Goal: Register for event/course

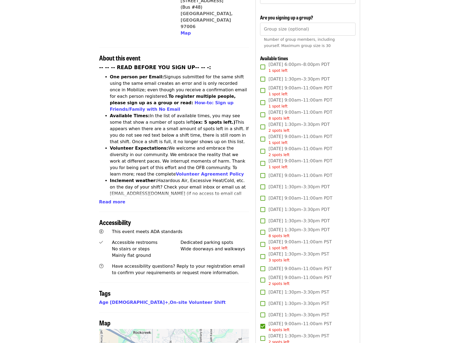
scroll to position [126, 0]
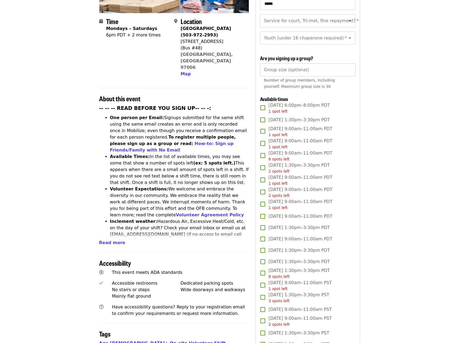
click at [293, 69] on input "Group size (optional)" at bounding box center [307, 69] width 95 height 13
type input "*"
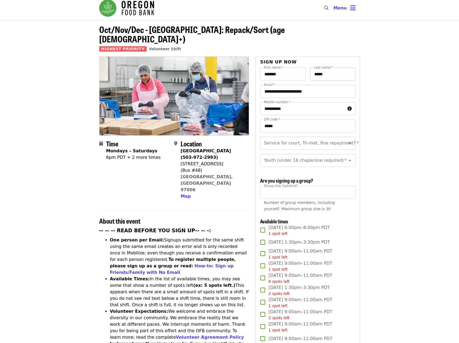
scroll to position [0, 0]
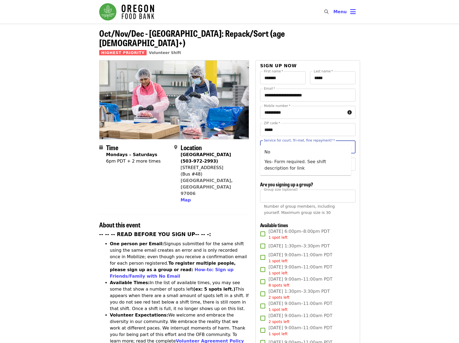
click at [289, 142] on input "Service for court, Tri-met, fine repayment?   *" at bounding box center [301, 147] width 73 height 10
click at [271, 148] on li "No" at bounding box center [305, 152] width 91 height 10
type input "**"
click at [293, 158] on div "Youth (under 16 chaperone required)   * Youth (under 16 chaperone required) *" at bounding box center [307, 164] width 95 height 13
click at [281, 174] on li "16 and older" at bounding box center [305, 173] width 91 height 10
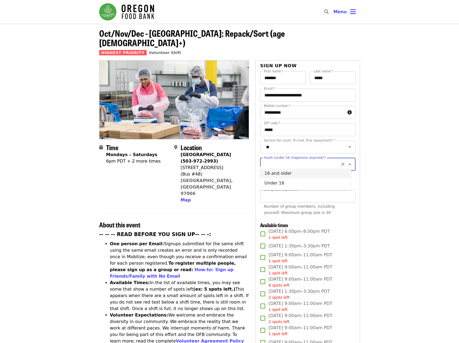
type input "**********"
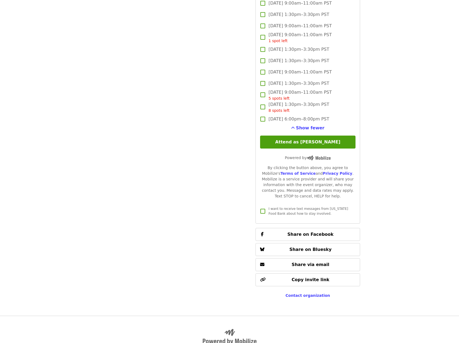
scroll to position [755, 0]
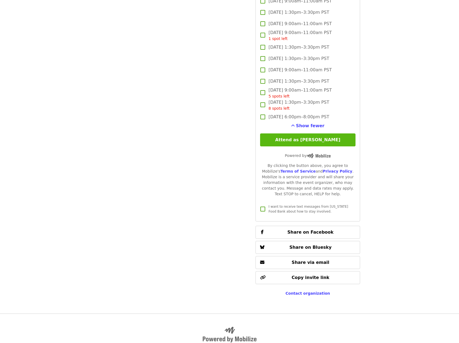
click at [320, 138] on button "Attend as [PERSON_NAME]" at bounding box center [307, 139] width 95 height 13
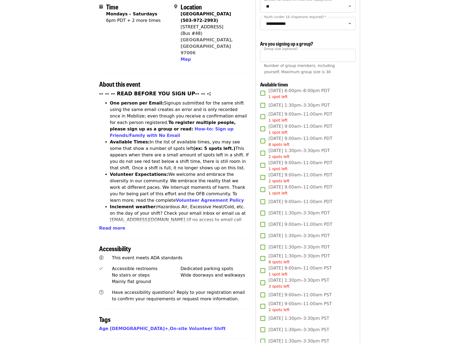
scroll to position [126, 0]
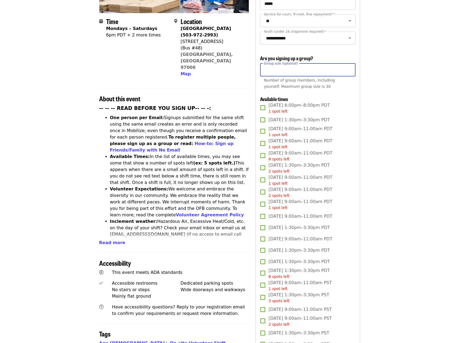
click at [303, 71] on input "*" at bounding box center [307, 69] width 95 height 13
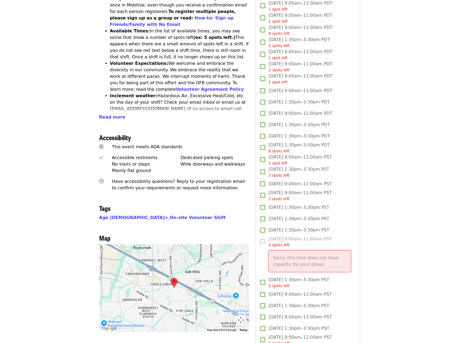
scroll to position [252, 0]
click at [265, 238] on label "[DATE] 9:00am–11:00am PST 4 spots left Sorry, this time does not have capacity …" at bounding box center [304, 255] width 94 height 41
click at [265, 239] on label "[DATE] 9:00am–11:00am PST 4 spots left Sorry, this time does not have capacity …" at bounding box center [304, 255] width 94 height 41
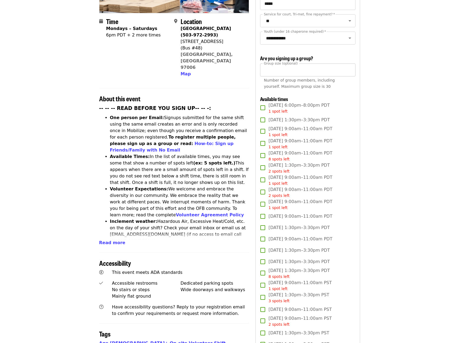
click at [326, 69] on input "*" at bounding box center [307, 69] width 95 height 13
type input "*"
click at [349, 71] on input "*" at bounding box center [307, 69] width 95 height 13
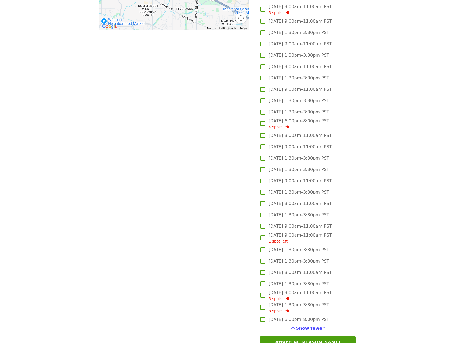
scroll to position [629, 0]
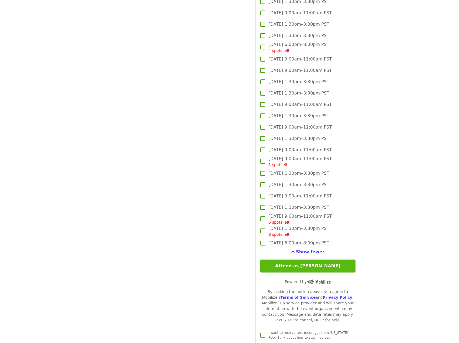
click at [316, 262] on button "Attend as [PERSON_NAME]" at bounding box center [307, 265] width 95 height 13
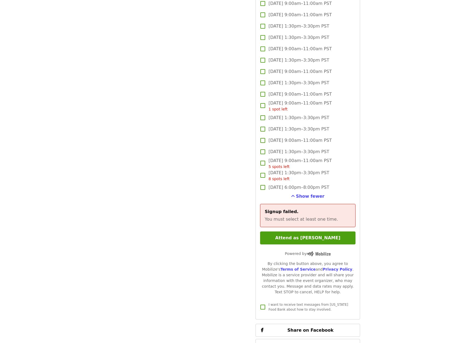
scroll to position [755, 0]
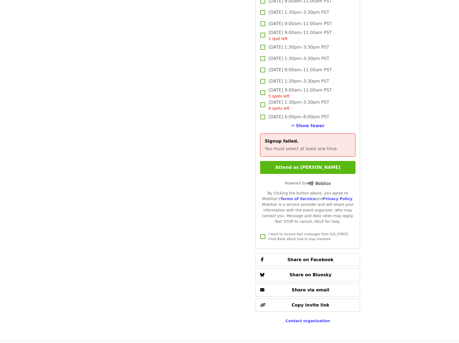
click at [332, 170] on button "Attend as [PERSON_NAME]" at bounding box center [307, 167] width 95 height 13
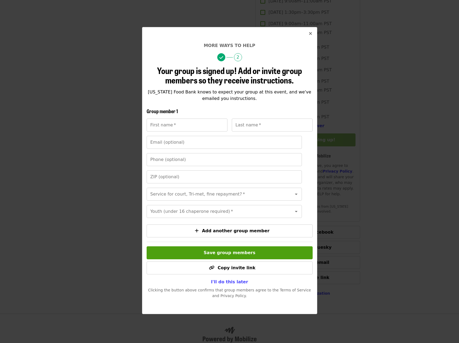
click at [234, 284] on span "I'll do this later" at bounding box center [229, 281] width 37 height 5
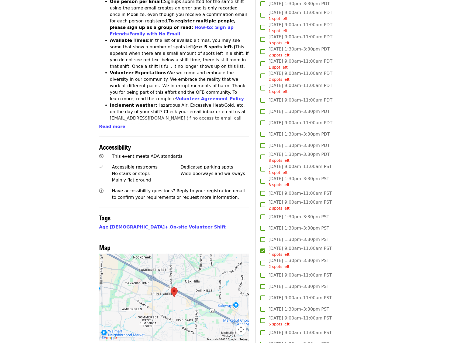
scroll to position [0, 0]
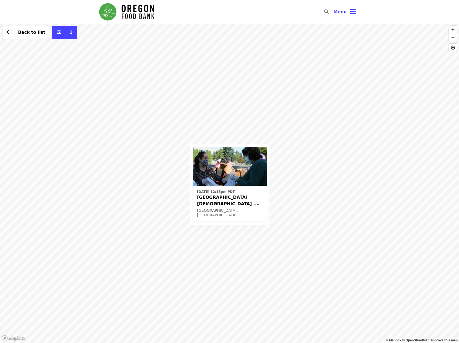
click at [273, 141] on div "[DATE] 12:15pm PDT [GEOGRAPHIC_DATA][DEMOGRAPHIC_DATA] - Free Food Market (16+)…" at bounding box center [229, 183] width 459 height 319
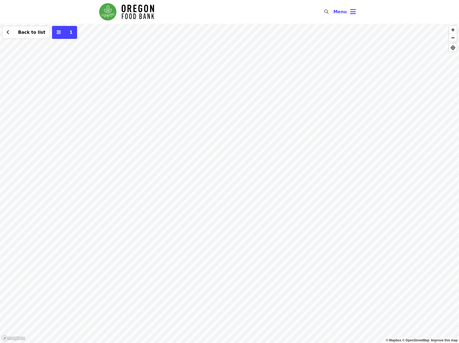
drag, startPoint x: 313, startPoint y: 188, endPoint x: 257, endPoint y: 137, distance: 76.2
click at [255, 137] on div "Back to list 1" at bounding box center [229, 183] width 459 height 319
click at [272, 129] on div "Back to list 1" at bounding box center [229, 183] width 459 height 319
click at [23, 35] on span "Back to list" at bounding box center [31, 32] width 27 height 5
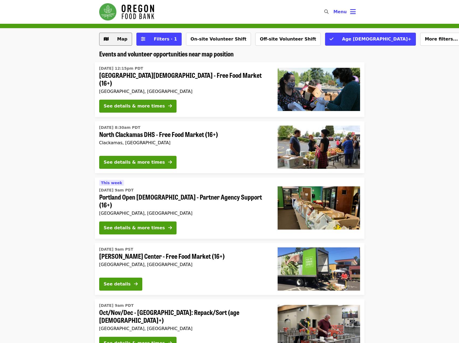
click at [121, 40] on span "Map" at bounding box center [122, 38] width 10 height 5
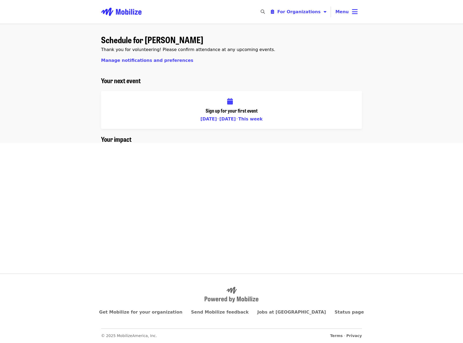
click at [131, 12] on img "Main navigation" at bounding box center [121, 11] width 40 height 17
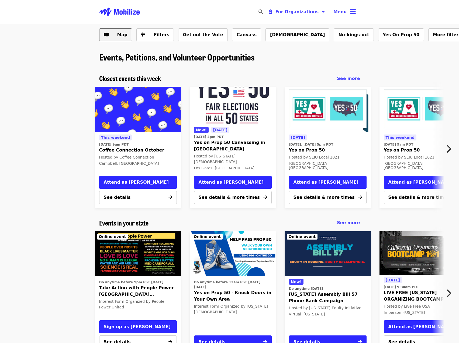
click at [119, 36] on span "Map" at bounding box center [122, 34] width 10 height 5
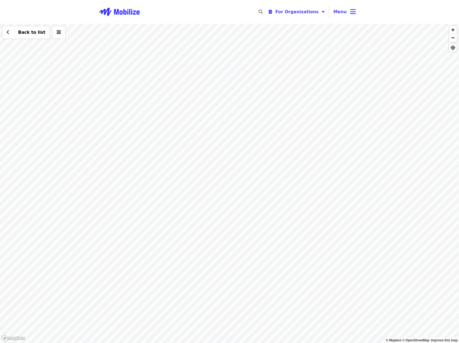
drag, startPoint x: 162, startPoint y: 95, endPoint x: 219, endPoint y: 198, distance: 117.1
click at [223, 211] on div "Back to list" at bounding box center [229, 183] width 459 height 319
drag, startPoint x: 218, startPoint y: 149, endPoint x: 215, endPoint y: 241, distance: 91.7
click at [215, 241] on div "Back to list" at bounding box center [229, 183] width 459 height 319
drag, startPoint x: 215, startPoint y: 137, endPoint x: 201, endPoint y: 146, distance: 17.0
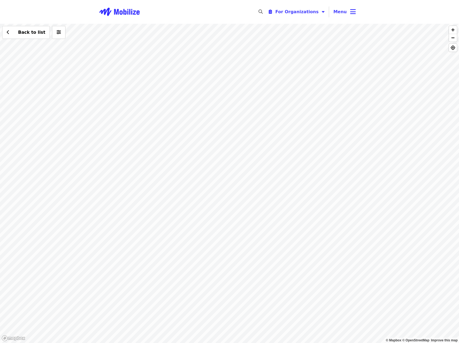
click at [215, 186] on div "Back to list" at bounding box center [229, 183] width 459 height 319
drag, startPoint x: 203, startPoint y: 155, endPoint x: 212, endPoint y: 189, distance: 34.3
click at [212, 189] on div "Back to list" at bounding box center [229, 183] width 459 height 319
drag, startPoint x: 262, startPoint y: 118, endPoint x: 245, endPoint y: 197, distance: 81.2
click at [245, 197] on div "Back to list" at bounding box center [229, 183] width 459 height 319
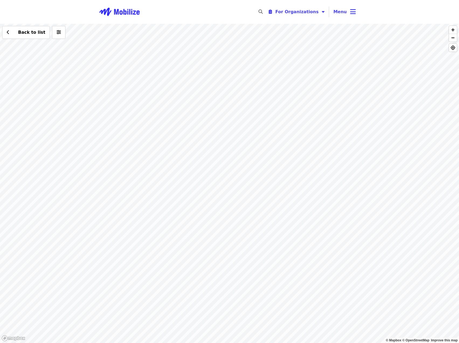
drag, startPoint x: 290, startPoint y: 143, endPoint x: 270, endPoint y: 196, distance: 55.9
click at [264, 228] on div "Back to list" at bounding box center [229, 183] width 459 height 319
drag, startPoint x: 265, startPoint y: 160, endPoint x: 176, endPoint y: 85, distance: 116.3
click at [176, 89] on div "Back to list" at bounding box center [229, 183] width 459 height 319
drag, startPoint x: 249, startPoint y: 156, endPoint x: 195, endPoint y: 91, distance: 84.9
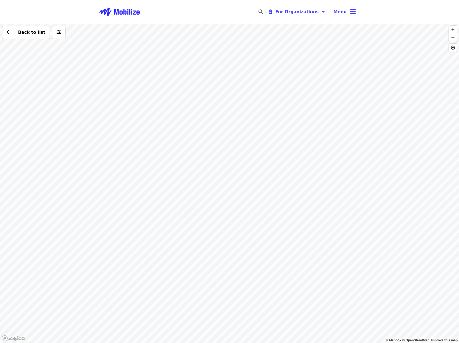
click at [195, 95] on div "Back to list" at bounding box center [229, 183] width 459 height 319
drag, startPoint x: 203, startPoint y: 126, endPoint x: 177, endPoint y: 85, distance: 48.4
click at [176, 91] on div "Back to list" at bounding box center [229, 183] width 459 height 319
drag, startPoint x: 258, startPoint y: 181, endPoint x: 224, endPoint y: 161, distance: 39.7
click at [224, 161] on div "Back to list" at bounding box center [229, 183] width 459 height 319
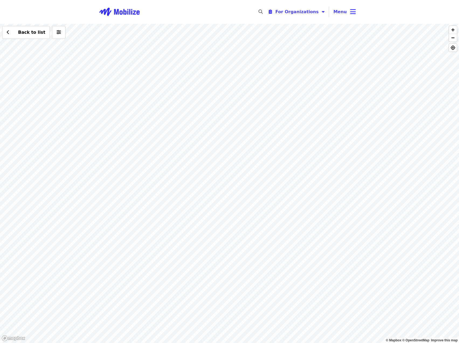
click at [186, 145] on div "Back to list" at bounding box center [229, 183] width 459 height 319
drag, startPoint x: 290, startPoint y: 144, endPoint x: 212, endPoint y: 134, distance: 79.2
click at [212, 135] on div "Back to list" at bounding box center [229, 183] width 459 height 319
click at [174, 96] on div "Back to list" at bounding box center [229, 183] width 459 height 319
click at [199, 102] on div "Back to list" at bounding box center [229, 183] width 459 height 319
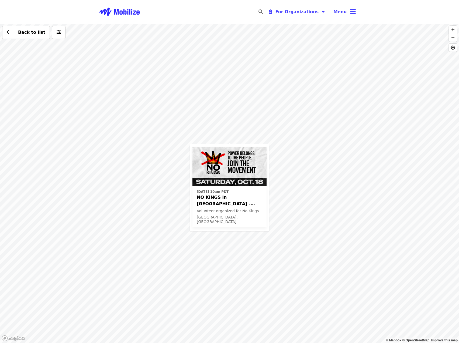
click at [293, 316] on div "Sat, Oct 18 @ 10am PDT NO KINGS in Hillsboro - Oregon Volunteer organized for N…" at bounding box center [229, 183] width 459 height 319
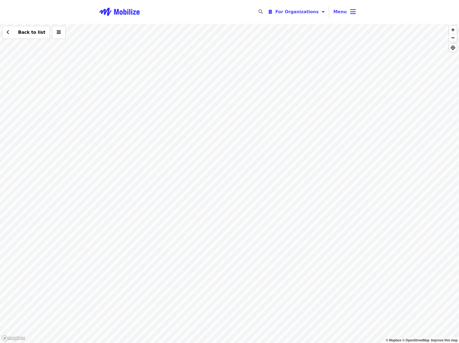
click at [292, 315] on div "Back to list" at bounding box center [229, 183] width 459 height 319
drag, startPoint x: 372, startPoint y: 265, endPoint x: 274, endPoint y: 165, distance: 140.6
click at [276, 169] on div "Back to list" at bounding box center [229, 183] width 459 height 319
drag, startPoint x: 322, startPoint y: 156, endPoint x: 264, endPoint y: 156, distance: 58.0
click at [265, 156] on div "Back to list" at bounding box center [229, 183] width 459 height 319
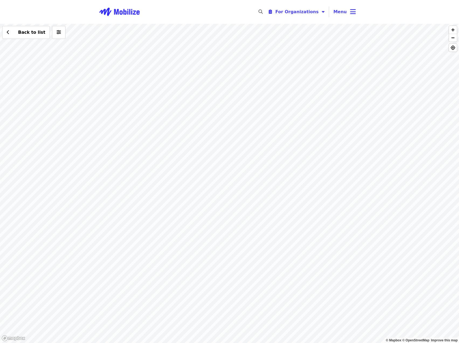
drag, startPoint x: 402, startPoint y: 227, endPoint x: 322, endPoint y: 187, distance: 89.7
click at [320, 188] on div "Back to list" at bounding box center [229, 183] width 459 height 319
click at [29, 30] on span "Back to list" at bounding box center [31, 32] width 27 height 5
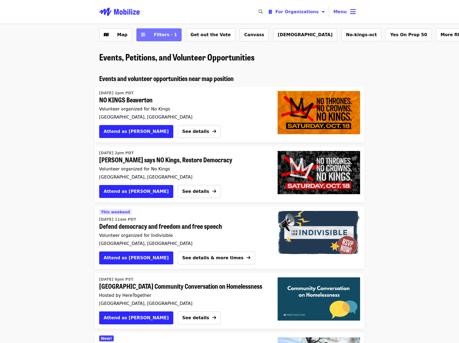
click at [165, 36] on span "Filters · 1" at bounding box center [165, 34] width 23 height 5
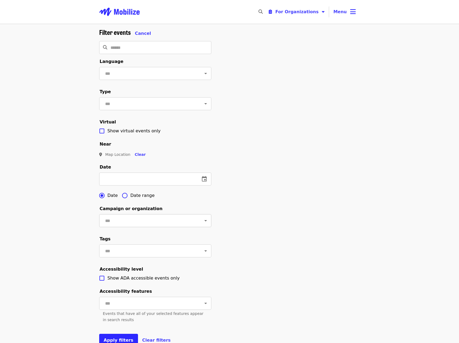
click at [139, 225] on input "text" at bounding box center [149, 220] width 90 height 10
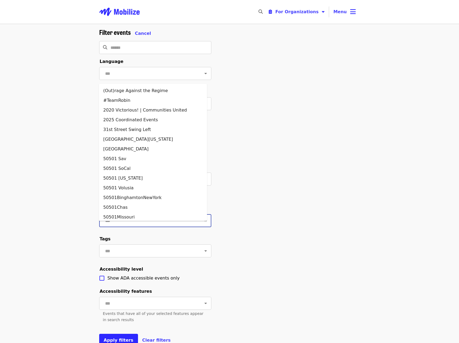
click at [139, 225] on input "text" at bounding box center [149, 220] width 90 height 10
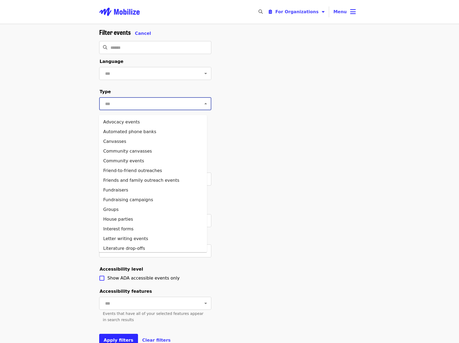
click at [127, 105] on input "text" at bounding box center [149, 103] width 90 height 10
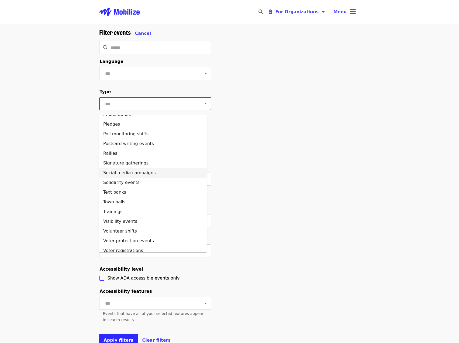
scroll to position [207, 0]
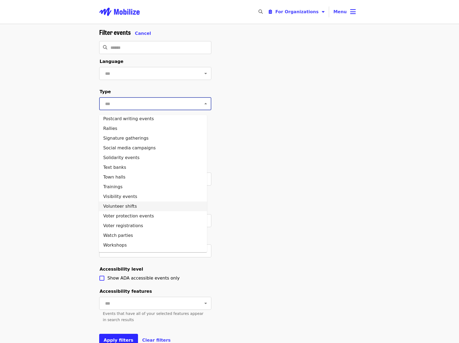
click at [120, 205] on li "Volunteer shifts" at bounding box center [153, 206] width 108 height 10
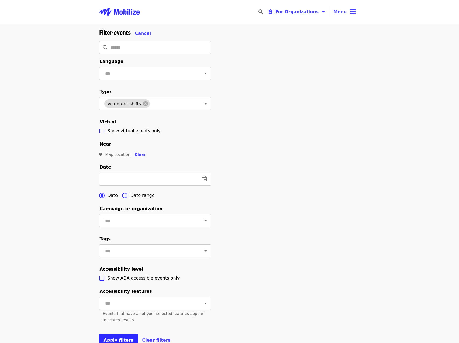
drag, startPoint x: 71, startPoint y: 148, endPoint x: 111, endPoint y: 161, distance: 42.1
click at [72, 148] on div "Filter events Cancel ​ Language ​ Type Volunteer shifts ​ Virtual Show virtual …" at bounding box center [229, 188] width 459 height 329
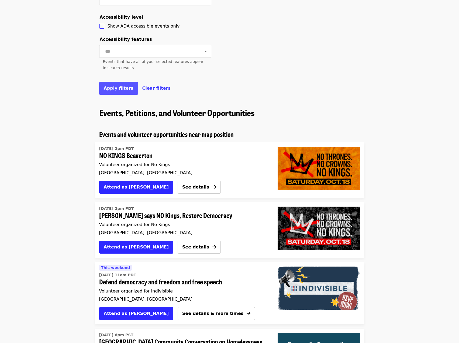
click at [117, 91] on span "Apply filters" at bounding box center [119, 87] width 30 height 5
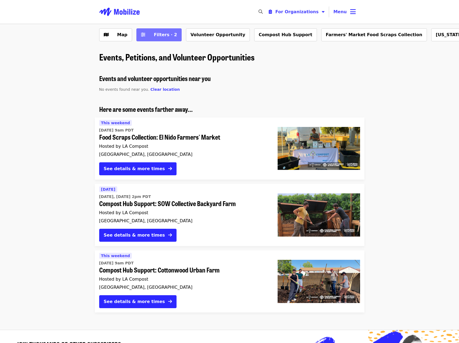
click at [150, 36] on span "Filters · 2" at bounding box center [163, 35] width 29 height 6
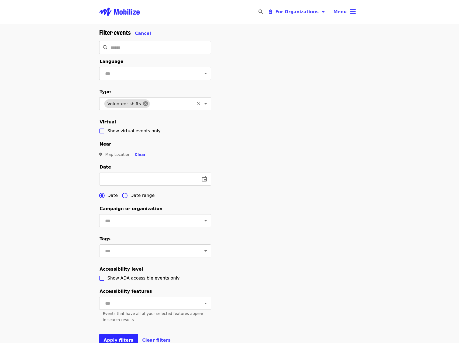
click at [143, 106] on icon at bounding box center [145, 103] width 5 height 5
click at [138, 156] on span "Clear" at bounding box center [140, 154] width 11 height 4
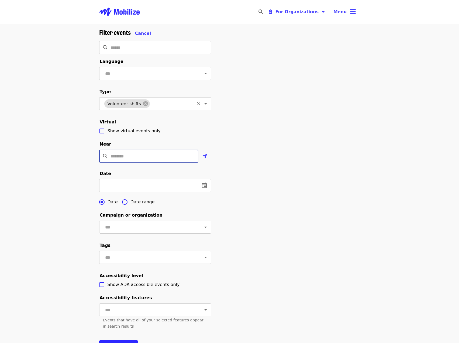
click at [136, 162] on input "Location" at bounding box center [155, 155] width 88 height 13
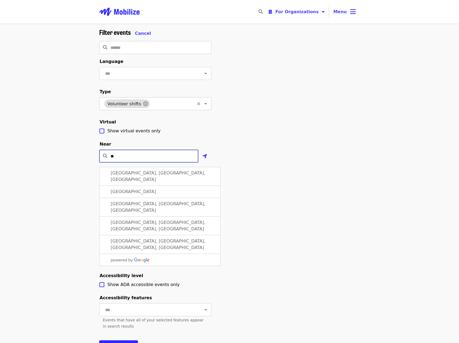
type input "*"
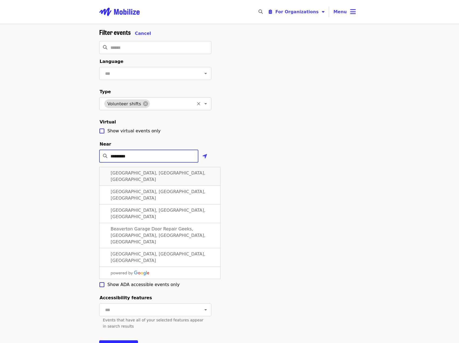
click at [143, 179] on span "Beaverton, OR, USA" at bounding box center [158, 176] width 95 height 12
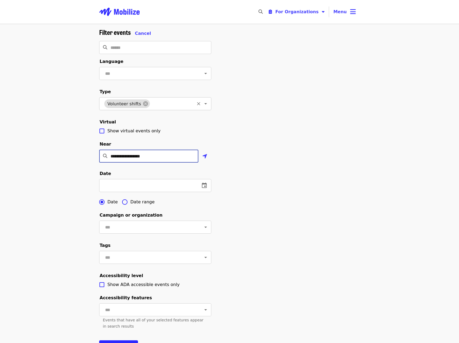
scroll to position [252, 0]
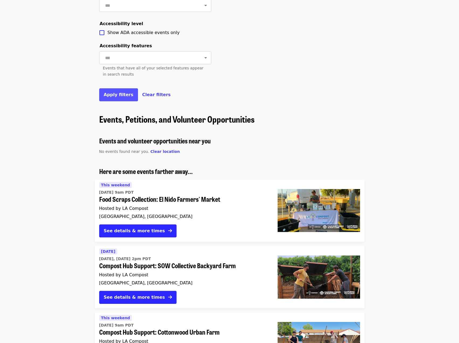
type input "**********"
click at [110, 97] on span "Apply filters" at bounding box center [119, 94] width 30 height 5
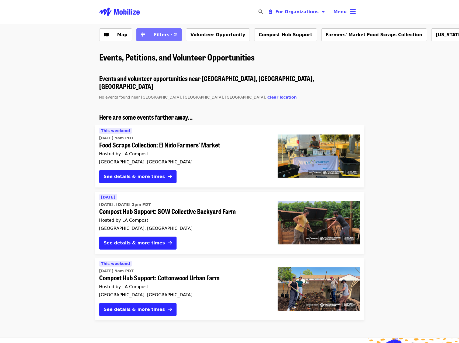
click at [173, 32] on button "Filters · 2" at bounding box center [158, 34] width 45 height 13
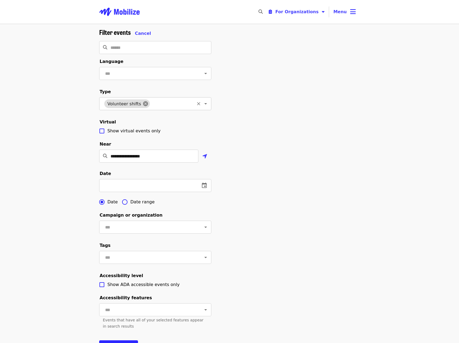
click at [143, 106] on icon at bounding box center [145, 103] width 5 height 5
click at [300, 165] on div "**********" at bounding box center [230, 193] width 270 height 331
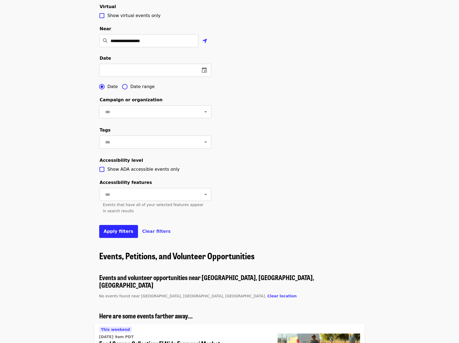
scroll to position [126, 0]
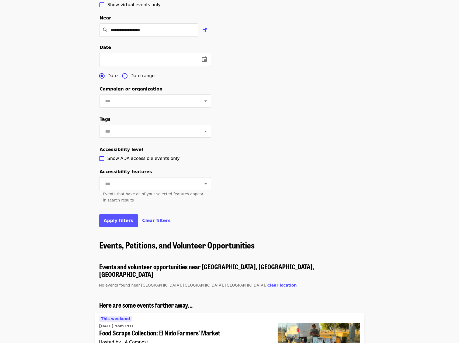
click at [119, 223] on span "Apply filters" at bounding box center [119, 220] width 30 height 5
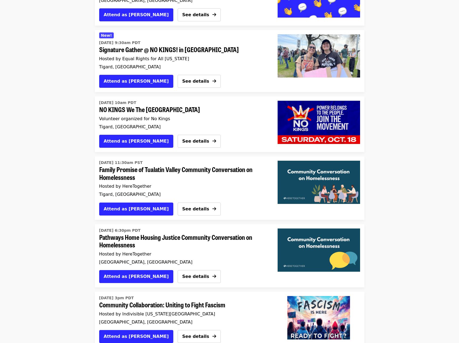
scroll to position [743, 0]
